Goal: Task Accomplishment & Management: Manage account settings

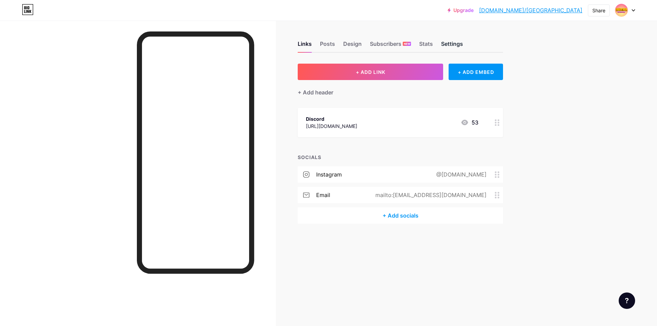
click at [451, 40] on div "Settings" at bounding box center [452, 46] width 22 height 12
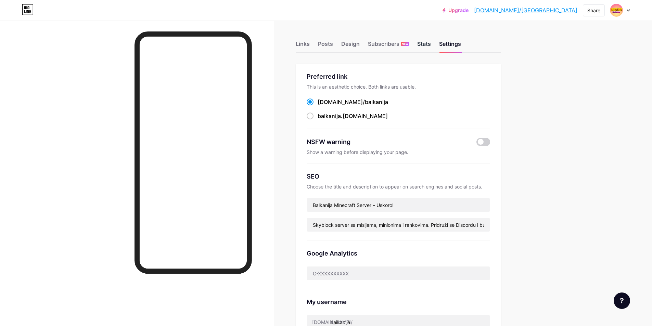
click at [428, 45] on div "Stats" at bounding box center [424, 46] width 14 height 12
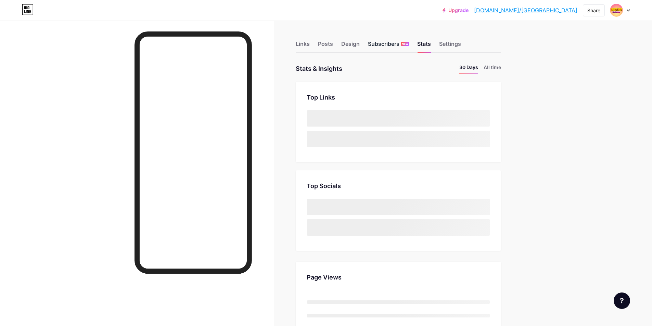
click at [400, 43] on div "Subscribers NEW" at bounding box center [388, 46] width 41 height 12
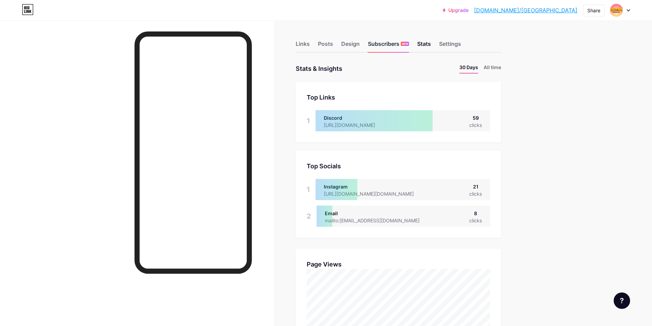
scroll to position [326, 652]
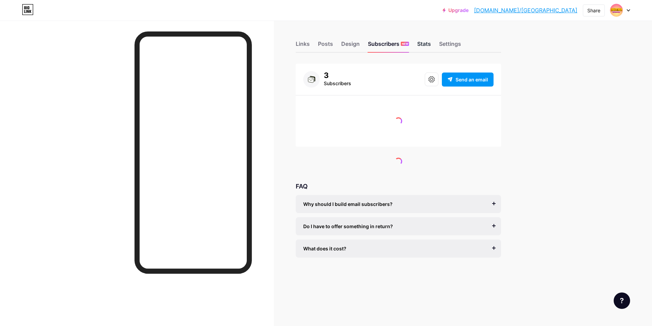
click at [429, 45] on div "Stats" at bounding box center [424, 46] width 14 height 12
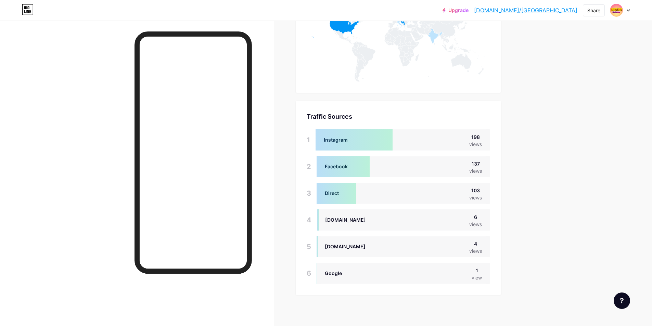
scroll to position [448, 0]
